Goal: Transaction & Acquisition: Download file/media

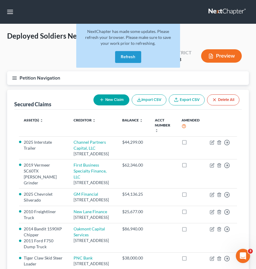
click at [128, 57] on button "Refresh" at bounding box center [128, 57] width 26 height 12
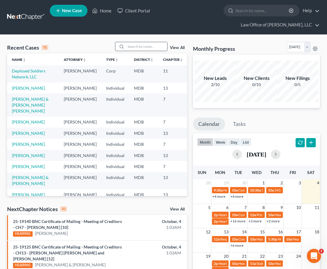
click at [131, 42] on input "search" at bounding box center [147, 46] width 42 height 9
type input "mercer"
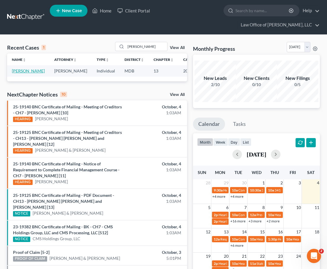
click at [21, 68] on link "Mercer, Matt" at bounding box center [28, 70] width 33 height 5
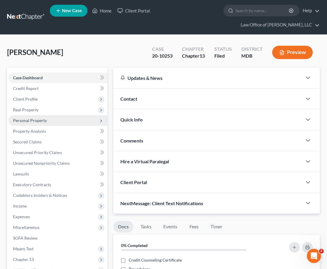
scroll to position [117, 0]
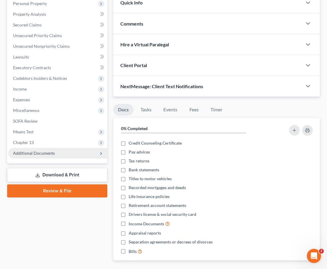
click at [42, 150] on span "Additional Documents" at bounding box center [34, 152] width 42 height 5
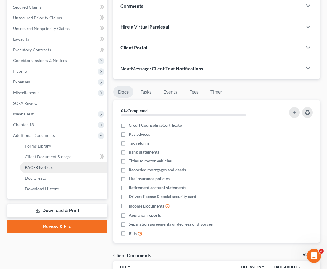
click at [39, 165] on span "PACER Notices" at bounding box center [39, 167] width 28 height 5
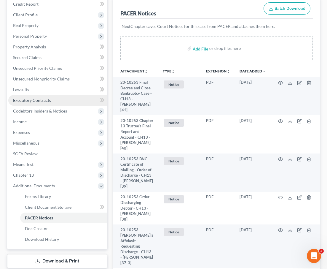
scroll to position [125, 0]
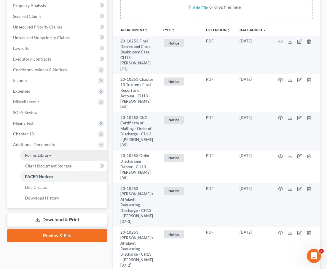
click at [31, 152] on span "Forms Library" at bounding box center [38, 154] width 26 height 5
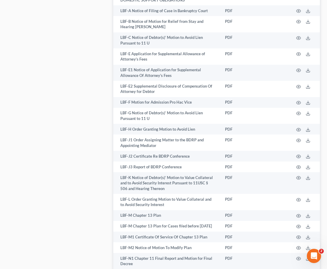
scroll to position [527, 0]
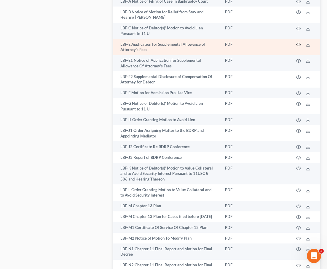
click at [299, 44] on circle "button" at bounding box center [298, 44] width 1 height 1
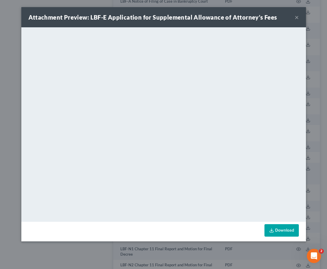
click at [296, 18] on button "×" at bounding box center [297, 17] width 4 height 7
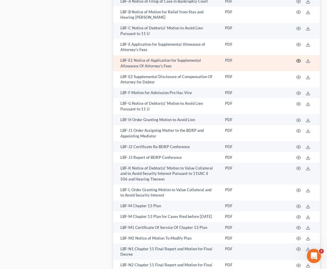
click at [298, 58] on icon "button" at bounding box center [298, 60] width 5 height 5
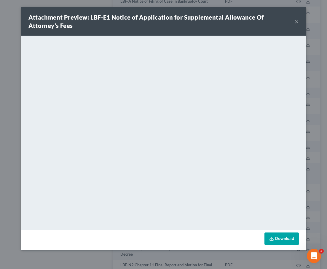
drag, startPoint x: 295, startPoint y: 22, endPoint x: 160, endPoint y: 35, distance: 135.6
click at [160, 35] on div "Attachment Preview: LBF-E1 Notice of Application for Supplemental Allowance Of …" at bounding box center [163, 128] width 285 height 242
click at [297, 22] on button "×" at bounding box center [297, 21] width 4 height 7
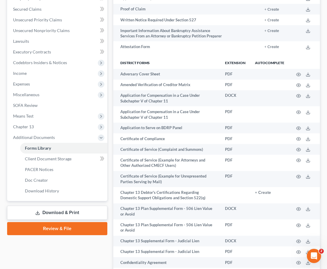
scroll to position [173, 0]
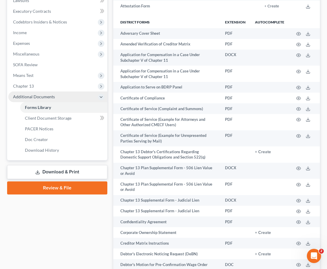
click at [35, 94] on span "Additional Documents" at bounding box center [34, 96] width 42 height 5
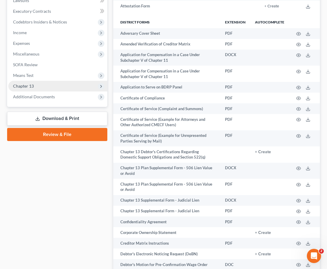
click at [33, 83] on span "Chapter 13" at bounding box center [23, 85] width 21 height 5
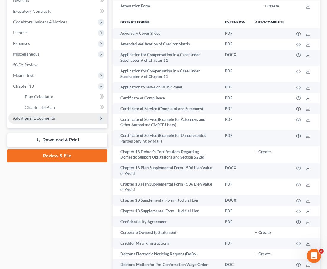
click at [33, 115] on span "Additional Documents" at bounding box center [34, 117] width 42 height 5
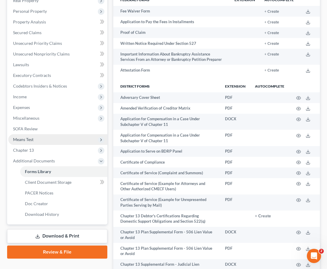
scroll to position [131, 0]
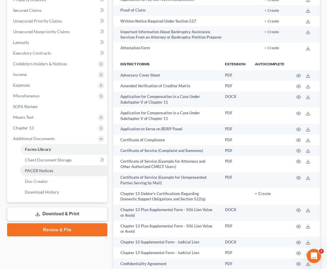
click at [40, 165] on link "PACER Notices" at bounding box center [63, 170] width 87 height 11
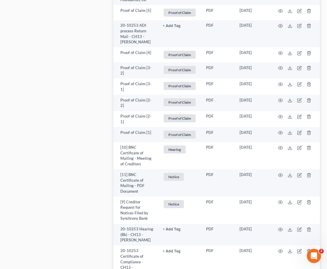
scroll to position [1716, 0]
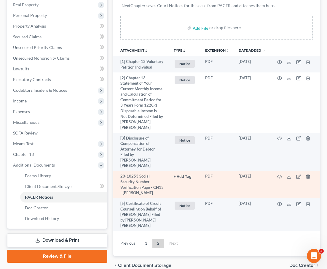
scroll to position [104, 0]
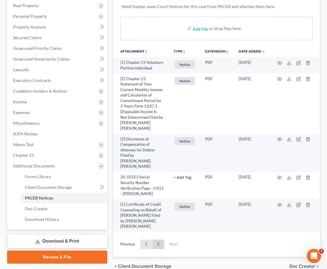
click at [145, 239] on link "1" at bounding box center [146, 243] width 12 height 9
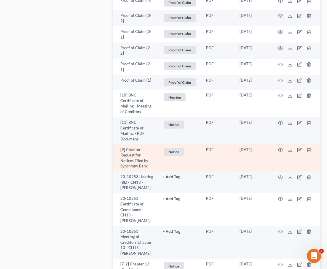
scroll to position [1680, 0]
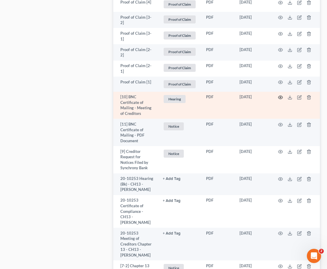
click at [278, 95] on icon "button" at bounding box center [280, 97] width 5 height 5
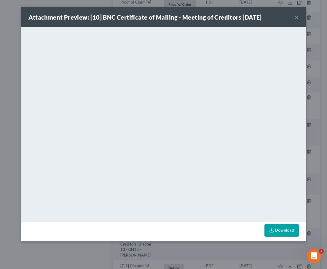
click at [297, 20] on button "×" at bounding box center [297, 17] width 4 height 7
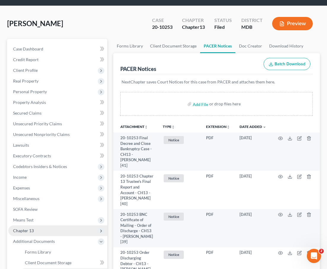
scroll to position [0, 0]
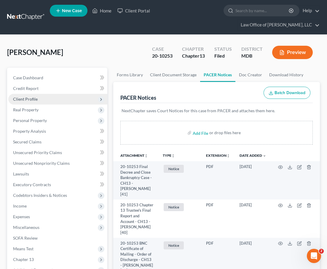
click at [30, 96] on span "Client Profile" at bounding box center [25, 98] width 25 height 5
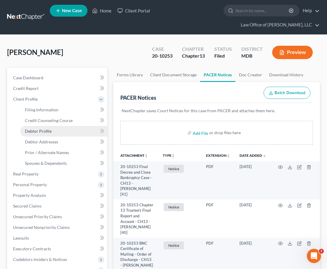
click at [38, 128] on span "Debtor Profile" at bounding box center [38, 130] width 27 height 5
select select "0"
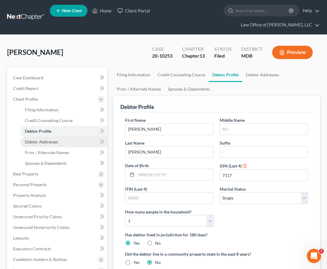
click at [39, 139] on span "Debtor Addresses" at bounding box center [41, 141] width 33 height 5
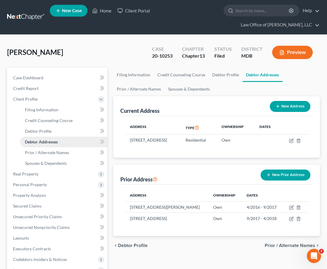
scroll to position [121, 0]
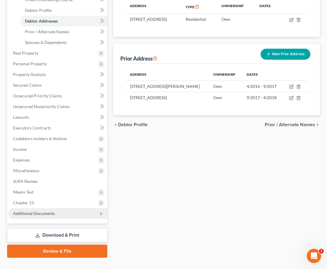
click at [39, 211] on span "Additional Documents" at bounding box center [34, 213] width 42 height 5
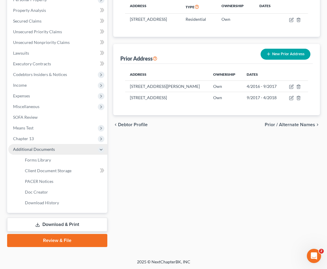
scroll to position [110, 0]
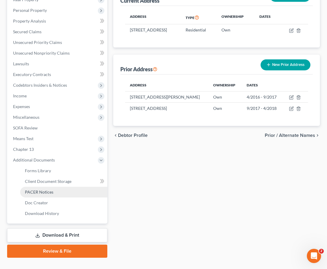
click at [32, 189] on span "PACER Notices" at bounding box center [39, 191] width 28 height 5
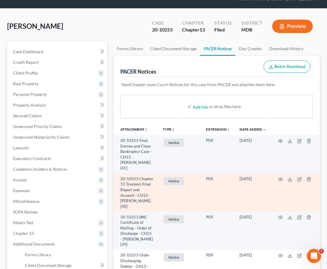
scroll to position [28, 0]
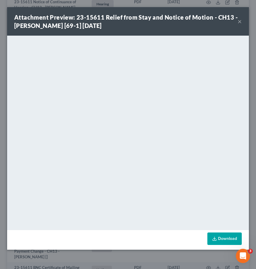
click at [239, 22] on button "×" at bounding box center [240, 21] width 4 height 7
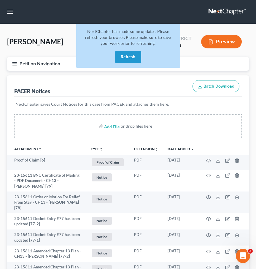
click at [226, 9] on link at bounding box center [227, 12] width 38 height 11
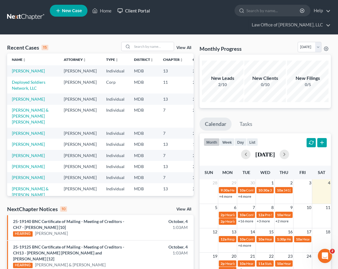
click at [138, 12] on link "Client Portal" at bounding box center [133, 10] width 39 height 11
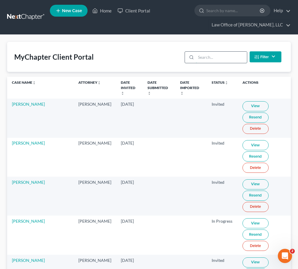
click at [229, 59] on input "search" at bounding box center [221, 57] width 51 height 11
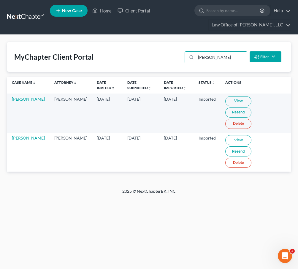
type input "willard"
click at [232, 135] on link "View" at bounding box center [238, 140] width 26 height 10
click at [217, 14] on input "search" at bounding box center [233, 10] width 54 height 11
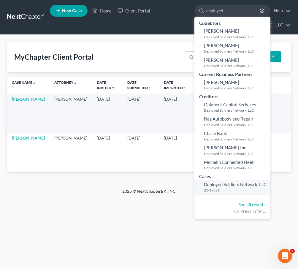
type input "deployed"
click at [217, 186] on span "Deployed Soldiers Network, LLC" at bounding box center [235, 183] width 63 height 5
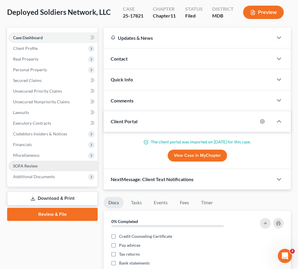
scroll to position [43, 0]
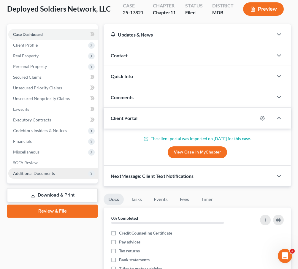
click at [34, 169] on span "Additional Documents" at bounding box center [52, 173] width 89 height 11
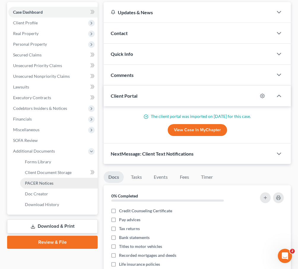
click at [36, 181] on span "PACER Notices" at bounding box center [39, 182] width 28 height 5
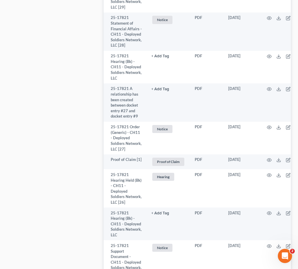
scroll to position [1064, 0]
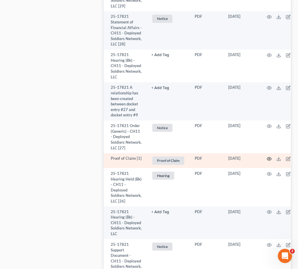
click at [256, 156] on icon "button" at bounding box center [269, 158] width 5 height 5
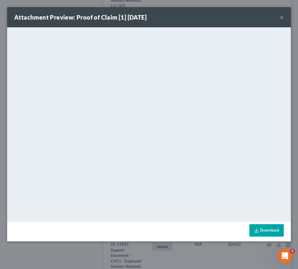
click at [256, 19] on button "×" at bounding box center [281, 17] width 4 height 7
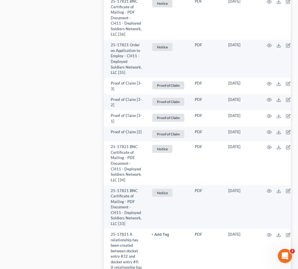
scroll to position [428, 0]
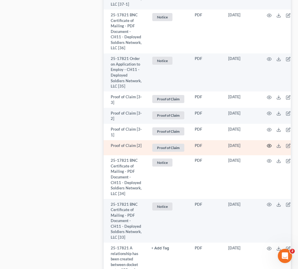
click at [256, 143] on icon "button" at bounding box center [269, 145] width 5 height 5
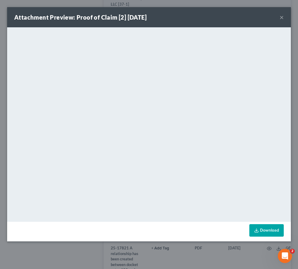
click at [256, 17] on button "×" at bounding box center [281, 17] width 4 height 7
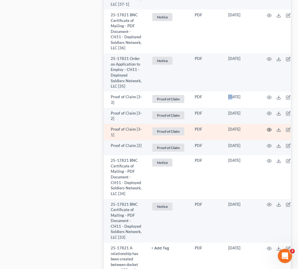
click at [256, 127] on icon "button" at bounding box center [269, 129] width 5 height 5
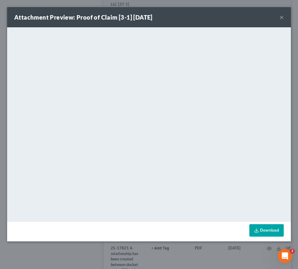
click at [256, 18] on button "×" at bounding box center [281, 17] width 4 height 7
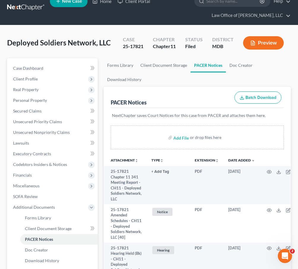
scroll to position [10, 0]
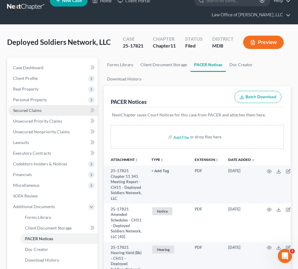
click at [26, 109] on span "Secured Claims" at bounding box center [27, 110] width 28 height 5
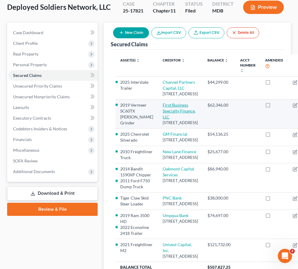
scroll to position [58, 0]
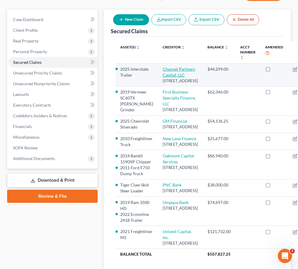
click at [163, 76] on link "Channel Partners Capital, LLC" at bounding box center [179, 71] width 32 height 11
select select "24"
select select "0"
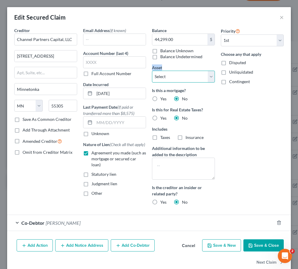
click at [167, 77] on select "Select Other Multiple Assets Roof Shingles - $600.0 Bank of America (Checking A…" at bounding box center [183, 77] width 63 height 12
click at [152, 71] on select "Select Other Multiple Assets Roof Shingles - $600.0 Bank of America (Checking A…" at bounding box center [183, 77] width 63 height 12
select select "10"
click at [256, 16] on button "×" at bounding box center [281, 17] width 4 height 7
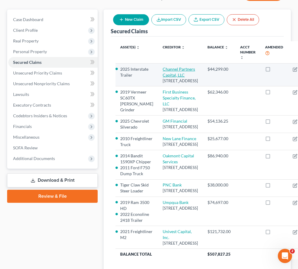
click at [163, 68] on link "Channel Partners Capital, LLC" at bounding box center [179, 71] width 32 height 11
select select "24"
select select "10"
select select "0"
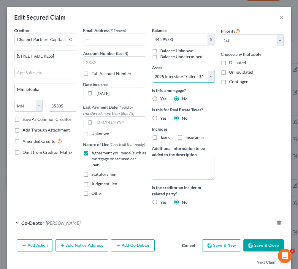
click at [165, 77] on select "Select Other Multiple Assets Roof Shingles - $600.0 Bank of America (Checking A…" at bounding box center [183, 77] width 63 height 12
click at [256, 243] on button "Save & Close" at bounding box center [263, 245] width 40 height 12
select select
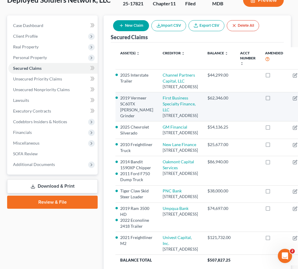
scroll to position [20, 0]
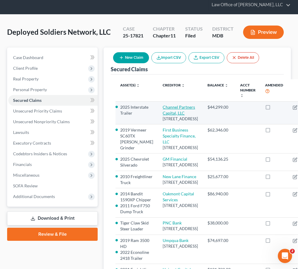
click at [163, 108] on link "Channel Partners Capital, LLC" at bounding box center [179, 109] width 32 height 11
select select "24"
select select "0"
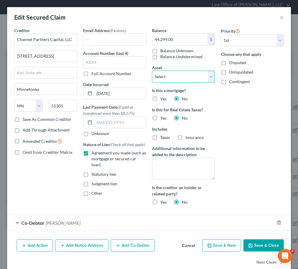
click at [181, 75] on select "Select Other Multiple Assets Roof Shingles - $600.0 Bank of America (Checking A…" at bounding box center [183, 77] width 63 height 12
click at [152, 71] on select "Select Other Multiple Assets Roof Shingles - $600.0 Bank of America (Checking A…" at bounding box center [183, 77] width 63 height 12
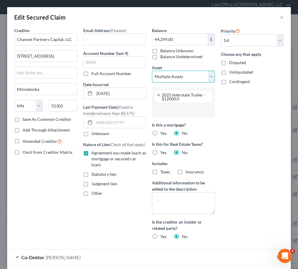
click at [211, 74] on select "Select Other Multiple Assets Roof Shingles - $600.0 Bank of America (Checking A…" at bounding box center [183, 77] width 63 height 12
click at [152, 71] on select "Select Other Multiple Assets Roof Shingles - $600.0 Bank of America (Checking A…" at bounding box center [183, 77] width 63 height 12
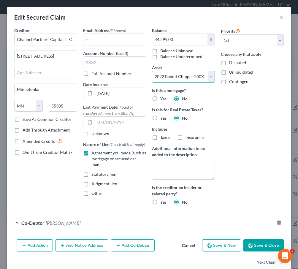
click at [165, 76] on select "Select Other Multiple Assets Roof Shingles - $600.0 Bank of America (Checking A…" at bounding box center [183, 77] width 63 height 12
select select "1"
click at [152, 71] on select "Select Other Multiple Assets Roof Shingles - $600.0 Bank of America (Checking A…" at bounding box center [183, 77] width 63 height 12
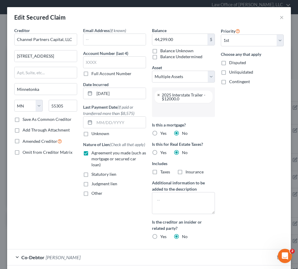
click at [162, 105] on input "text" at bounding box center [182, 109] width 55 height 9
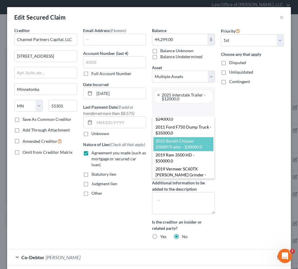
scroll to position [43, 0]
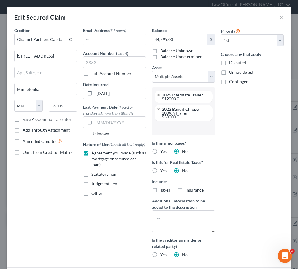
click at [228, 150] on div "Priority Select 1st 2nd 3rd 4th 5th 6th 7th 8th 9th 10th 11th 12th 13th 14th 15…" at bounding box center [252, 144] width 69 height 235
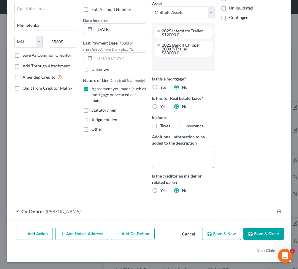
click at [256, 235] on button "Save & Close" at bounding box center [263, 233] width 40 height 12
select select
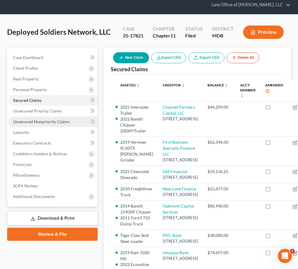
click at [31, 122] on span "Unsecured Nonpriority Claims" at bounding box center [41, 121] width 57 height 5
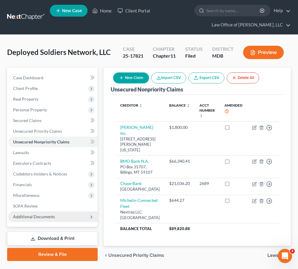
click at [39, 216] on span "Additional Documents" at bounding box center [34, 216] width 42 height 5
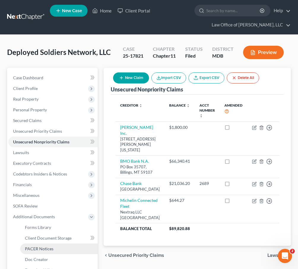
click at [36, 249] on span "PACER Notices" at bounding box center [39, 248] width 28 height 5
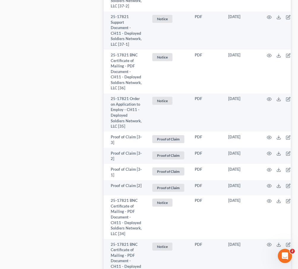
scroll to position [389, 0]
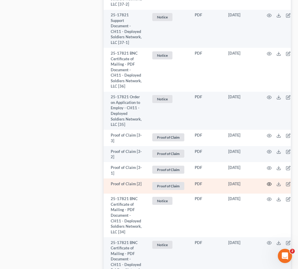
click at [256, 181] on icon "button" at bounding box center [269, 183] width 5 height 5
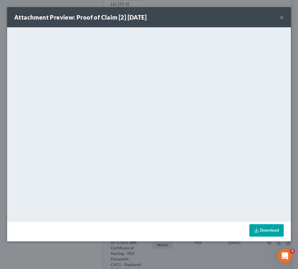
click at [256, 16] on div "Attachment Preview: Proof of Claim [2] 09/15/2025 ×" at bounding box center [149, 17] width 284 height 20
click at [256, 18] on button "×" at bounding box center [281, 17] width 4 height 7
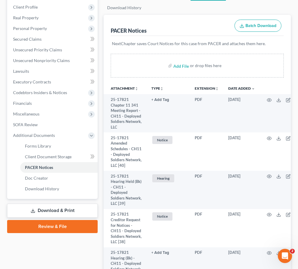
scroll to position [112, 0]
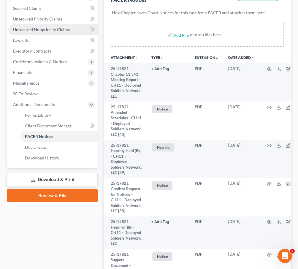
click at [28, 29] on span "Unsecured Nonpriority Claims" at bounding box center [41, 29] width 57 height 5
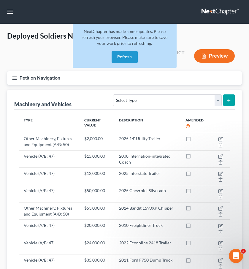
click at [132, 55] on button "Refresh" at bounding box center [125, 57] width 26 height 12
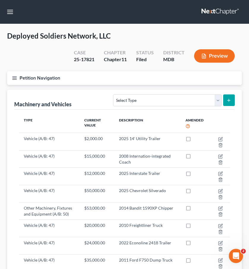
click at [13, 80] on icon "button" at bounding box center [14, 77] width 5 height 5
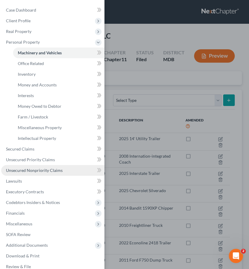
scroll to position [8, 0]
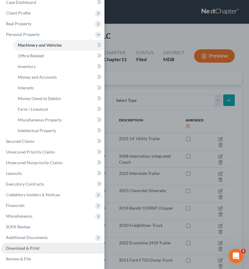
click at [24, 245] on link "Download & Print" at bounding box center [52, 248] width 103 height 11
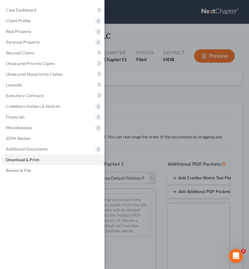
click at [163, 93] on div "Case Dashboard Payments Invoices Payments Payments Credit Report Client Profile" at bounding box center [124, 134] width 249 height 269
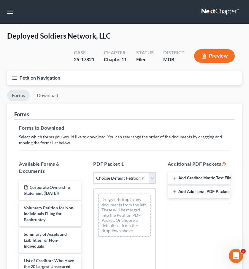
click at [153, 178] on select "Choose Default Petition PDF Packet Complete Bankruptcy Petition (all forms and …" at bounding box center [124, 178] width 62 height 12
select select "2"
click at [93, 172] on select "Choose Default Petition PDF Packet Complete Bankruptcy Petition (all forms and …" at bounding box center [124, 178] width 62 height 12
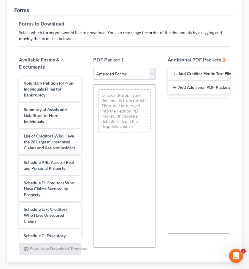
scroll to position [139, 0]
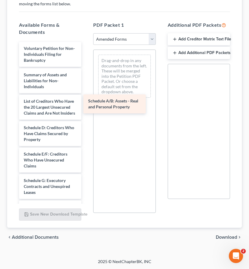
drag, startPoint x: 45, startPoint y: 130, endPoint x: 110, endPoint y: 103, distance: 69.6
click at [86, 103] on div "Schedule A/B: Assets - Real and Personal Property Voluntary Petition for Non-In…" at bounding box center [50, 192] width 72 height 300
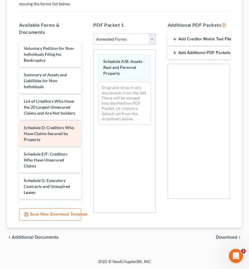
click at [86, 102] on div "Voluntary Petition for Non-Individuals Filing for Bankruptcy Summary of Assets …" at bounding box center [50, 192] width 72 height 300
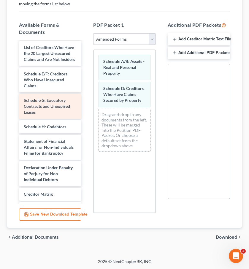
scroll to position [73, 0]
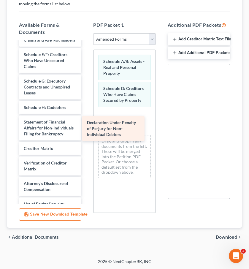
drag, startPoint x: 45, startPoint y: 149, endPoint x: 111, endPoint y: 122, distance: 71.3
click at [86, 122] on div "Declaration Under Penalty of Perjury for Non-Individual Debtors Voluntary Petit…" at bounding box center [50, 92] width 72 height 247
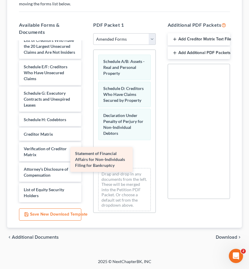
scroll to position [61, 0]
drag, startPoint x: 52, startPoint y: 129, endPoint x: 113, endPoint y: 161, distance: 69.4
click at [86, 161] on div "Statement of Financial Affairs for Non-Individuals Filing for Bankruptcy Volunt…" at bounding box center [50, 91] width 72 height 221
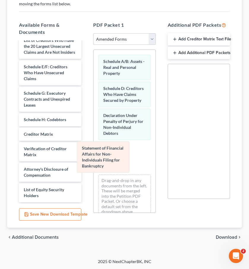
scroll to position [73, 0]
drag, startPoint x: 123, startPoint y: 159, endPoint x: 41, endPoint y: 158, distance: 82.7
click at [93, 158] on div "Statement of Financial Affairs for Non-Individuals Filing for Bankruptcy Schedu…" at bounding box center [124, 136] width 62 height 172
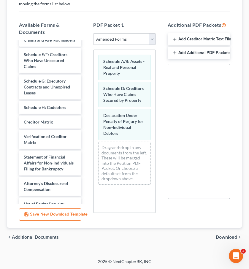
click at [228, 237] on span "Download" at bounding box center [226, 237] width 21 height 5
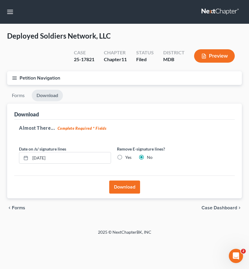
scroll to position [0, 0]
click at [133, 187] on button "Download" at bounding box center [124, 186] width 31 height 13
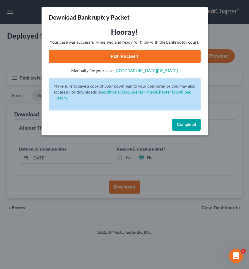
click at [159, 55] on link "PDF Packet 1" at bounding box center [125, 56] width 152 height 13
